Goal: Find specific page/section: Find specific page/section

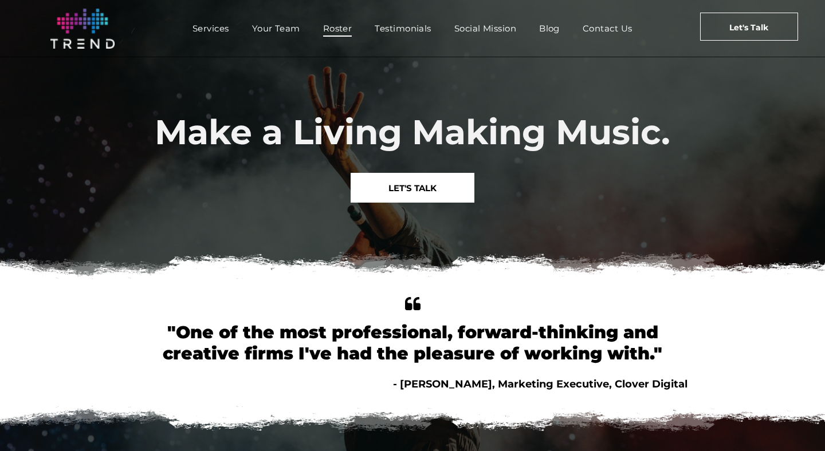
click at [338, 31] on span "Roster" at bounding box center [337, 28] width 29 height 17
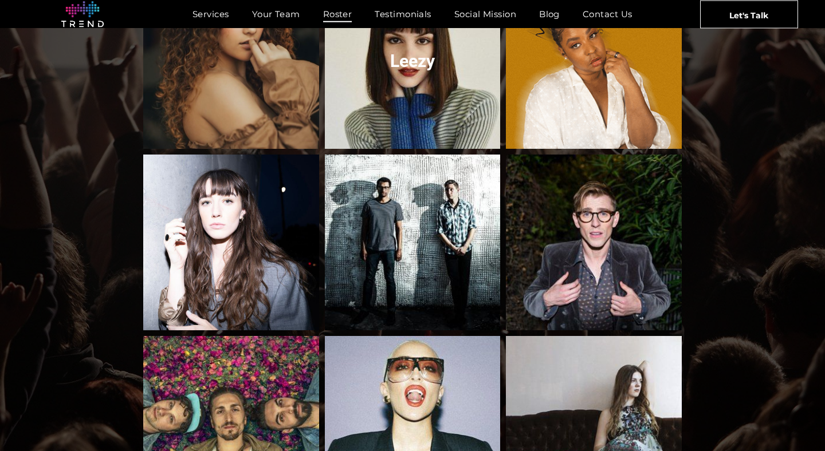
scroll to position [530, 0]
